Goal: Submit feedback/report problem: Submit feedback/report problem

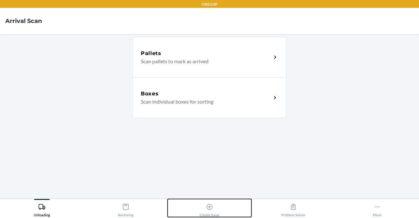
click at [209, 211] on div "Create Issue" at bounding box center [210, 209] width 20 height 16
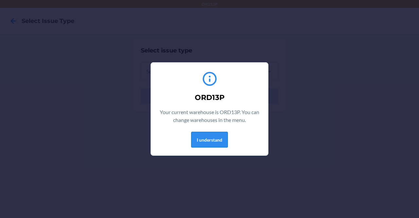
click at [201, 136] on button "I understand" at bounding box center [209, 140] width 37 height 16
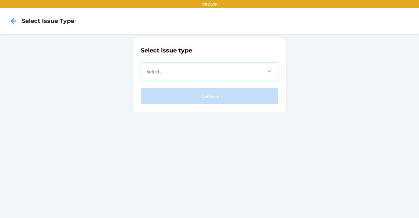
click at [208, 76] on div "Select..." at bounding box center [201, 71] width 120 height 17
click at [147, 75] on input "Select..." at bounding box center [146, 71] width 1 height 8
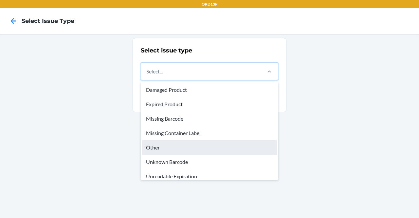
scroll to position [1, 0]
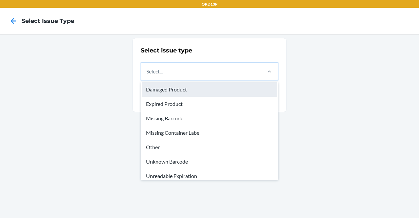
click at [180, 87] on div "Damaged Product" at bounding box center [209, 89] width 135 height 14
click at [147, 75] on input "option Damaged Product focused, 1 of 8. 8 results available. Use Up and Down to…" at bounding box center [146, 71] width 1 height 8
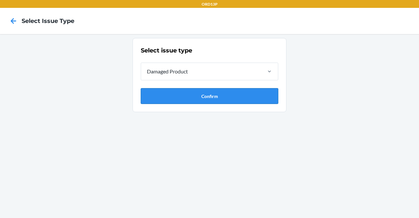
click at [204, 91] on button "Confirm" at bounding box center [210, 96] width 138 height 16
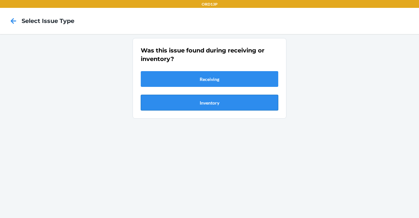
click at [205, 103] on button "Inventory" at bounding box center [210, 103] width 138 height 16
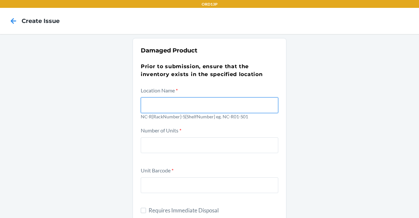
click at [186, 110] on input "text" at bounding box center [210, 105] width 138 height 16
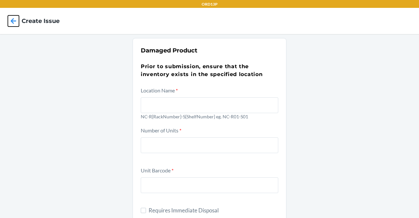
click at [18, 20] on icon at bounding box center [13, 20] width 11 height 11
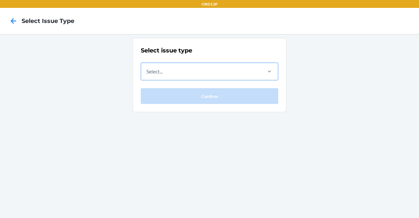
click at [151, 74] on div "Select..." at bounding box center [154, 71] width 16 height 8
click at [147, 74] on input "Select..." at bounding box center [146, 71] width 1 height 8
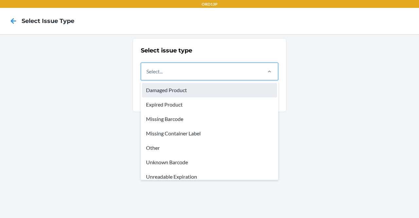
click at [161, 91] on div "Damaged Product" at bounding box center [209, 90] width 135 height 14
click at [147, 75] on input "option Damaged Product focused, 1 of 8. 8 results available. Use Up and Down to…" at bounding box center [146, 71] width 1 height 8
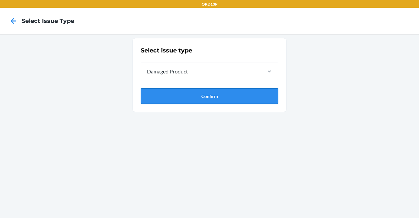
click at [161, 92] on button "Confirm" at bounding box center [210, 96] width 138 height 16
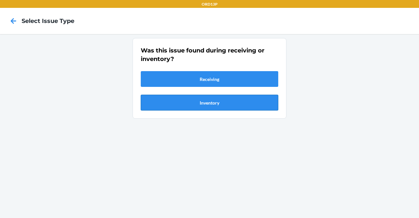
click at [210, 102] on button "Inventory" at bounding box center [210, 103] width 138 height 16
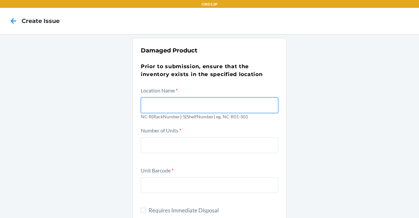
click at [201, 104] on input "text" at bounding box center [210, 105] width 138 height 16
type input "NC-R04-S03"
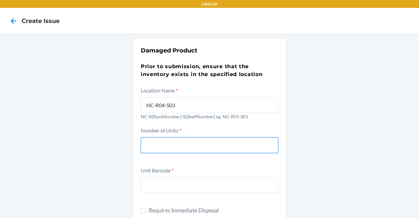
click at [183, 138] on input "number" at bounding box center [210, 145] width 138 height 16
type input "1"
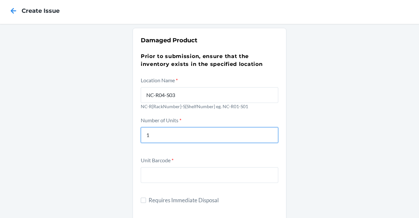
scroll to position [10, 0]
type input "2"
type input "1"
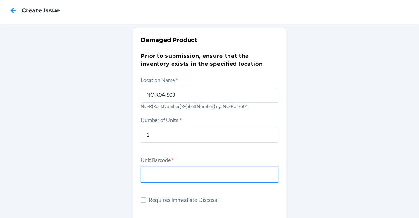
click at [161, 181] on input "text" at bounding box center [210, 175] width 138 height 16
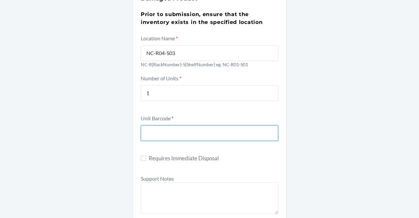
scroll to position [53, 0]
paste input "DWRW6LAD3C2"
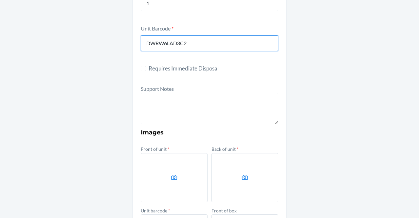
scroll to position [144, 0]
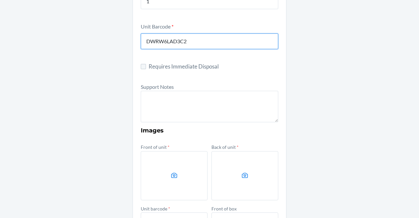
type input "DWRW6LAD3C2"
click at [143, 66] on input "Requires Immediate Disposal" at bounding box center [143, 66] width 5 height 5
checkbox input "true"
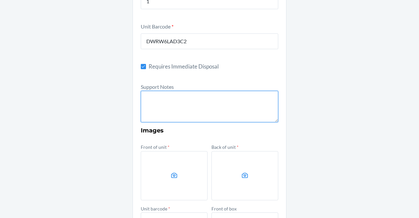
click at [155, 103] on textarea at bounding box center [210, 106] width 138 height 31
paste textarea "Wine Glass - Ultralight Universal (Box of 1)"
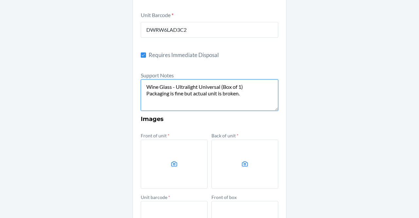
scroll to position [156, 0]
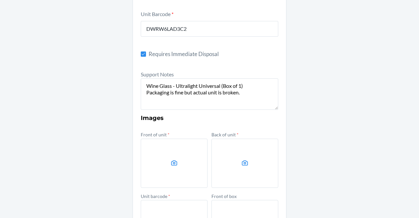
click at [174, 158] on label at bounding box center [174, 163] width 67 height 49
click at [0, 0] on input "file" at bounding box center [0, 0] width 0 height 0
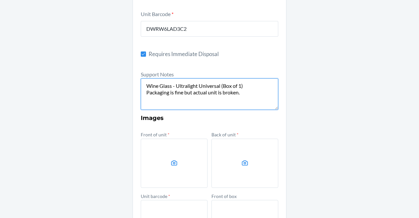
click at [242, 92] on textarea "Wine Glass - Ultralight Universal (Box of 1) Packaging is fine but actual unit …" at bounding box center [210, 93] width 138 height 31
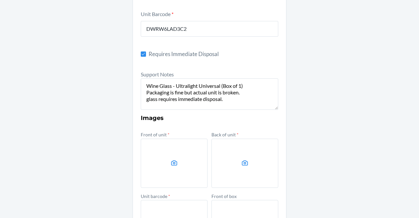
click at [189, 154] on label at bounding box center [174, 163] width 67 height 49
click at [0, 0] on input "file" at bounding box center [0, 0] width 0 height 0
click at [170, 145] on label at bounding box center [174, 163] width 67 height 49
click at [0, 0] on input "file" at bounding box center [0, 0] width 0 height 0
click at [237, 162] on label at bounding box center [245, 163] width 67 height 49
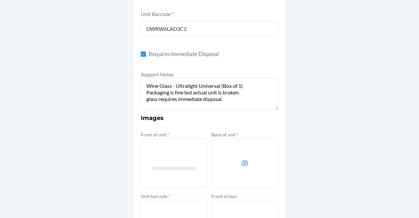
click at [0, 0] on input "file" at bounding box center [0, 0] width 0 height 0
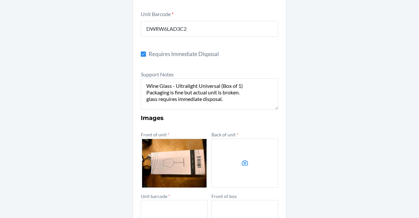
click at [190, 164] on label at bounding box center [174, 163] width 67 height 49
click at [0, 0] on input "file" at bounding box center [0, 0] width 0 height 0
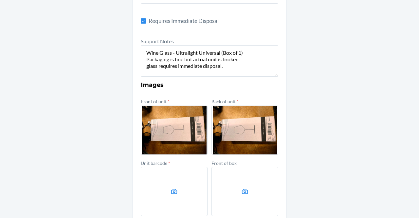
scroll to position [190, 0]
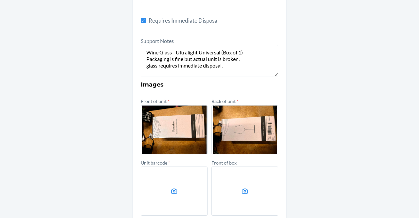
click at [180, 190] on label at bounding box center [174, 190] width 67 height 49
click at [0, 0] on input "file" at bounding box center [0, 0] width 0 height 0
click at [272, 203] on label at bounding box center [245, 190] width 67 height 49
click at [0, 0] on input "file" at bounding box center [0, 0] width 0 height 0
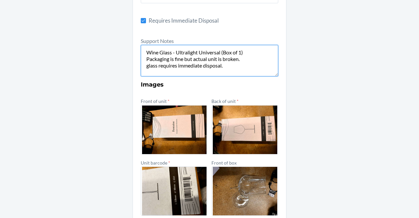
click at [146, 68] on textarea "Wine Glass - Ultralight Universal (Box of 1) Packaging is fine but actual unit …" at bounding box center [210, 60] width 138 height 31
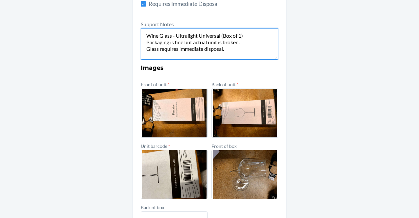
scroll to position [207, 0]
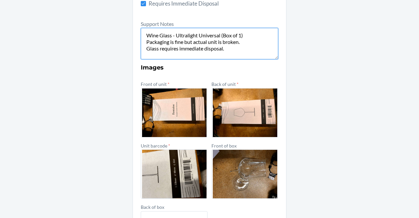
click at [231, 54] on textarea "Wine Glass - Ultralight Universal (Box of 1) Packaging is fine but actual unit …" at bounding box center [210, 43] width 138 height 31
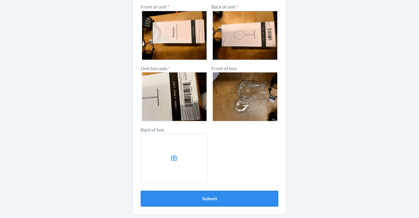
type textarea "Wine Glass - Ultralight Universal (Box of 1) Packaging is fine but actual unit …"
click at [238, 197] on button "Submit" at bounding box center [210, 199] width 138 height 16
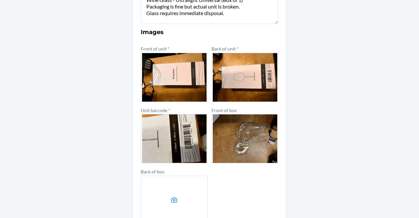
scroll to position [274, 0]
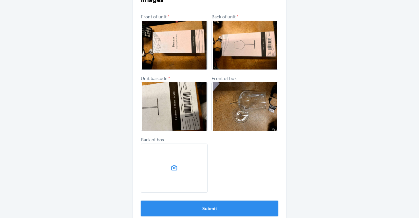
type input "DWRW6LAD3C2"
click at [236, 205] on button "Submit" at bounding box center [210, 209] width 138 height 16
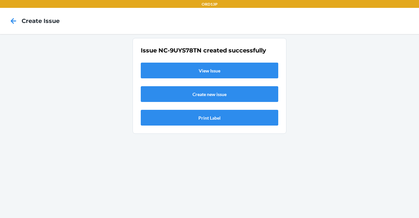
scroll to position [0, 0]
click at [261, 69] on link "View Issue" at bounding box center [210, 71] width 138 height 16
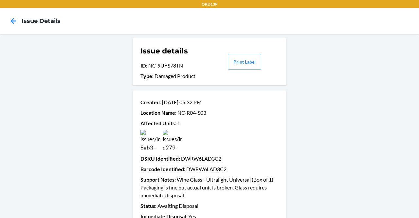
scroll to position [43, 0]
